Goal: Task Accomplishment & Management: Use online tool/utility

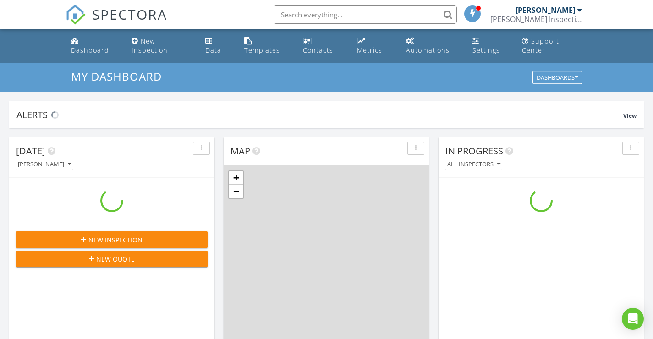
scroll to position [848, 667]
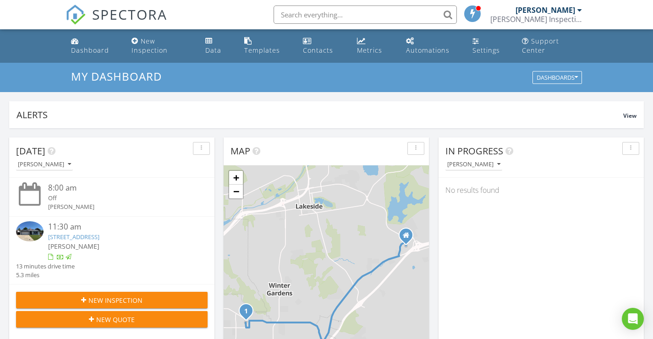
click at [99, 239] on link "[STREET_ADDRESS]" at bounding box center [73, 237] width 51 height 8
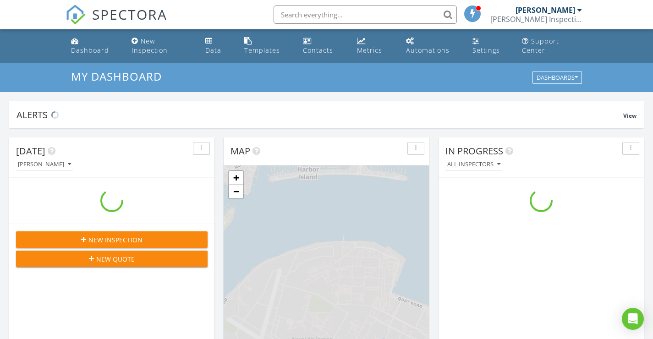
scroll to position [848, 667]
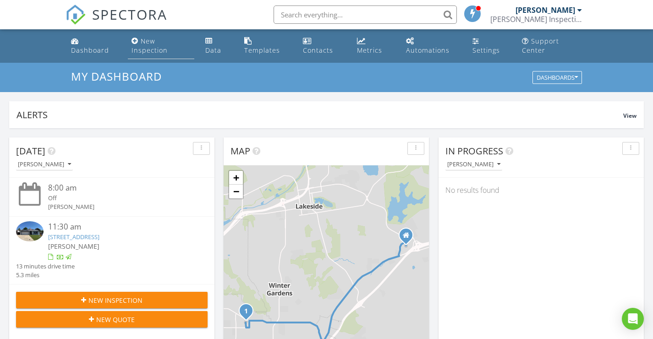
click at [138, 49] on div "New Inspection" at bounding box center [150, 46] width 36 height 18
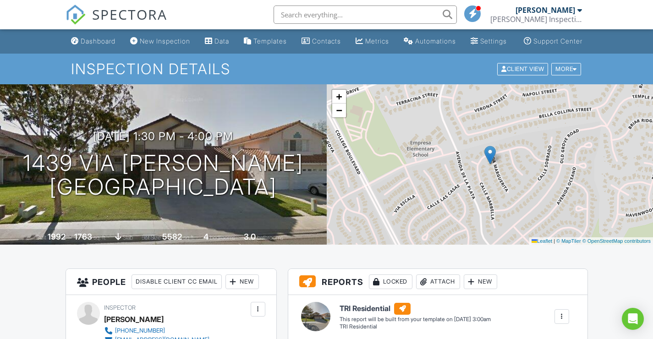
click at [128, 18] on span "SPECTORA" at bounding box center [129, 14] width 75 height 19
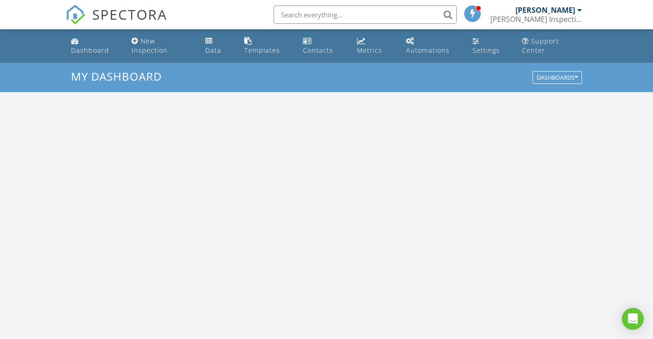
scroll to position [848, 667]
